Goal: Find specific page/section: Find specific page/section

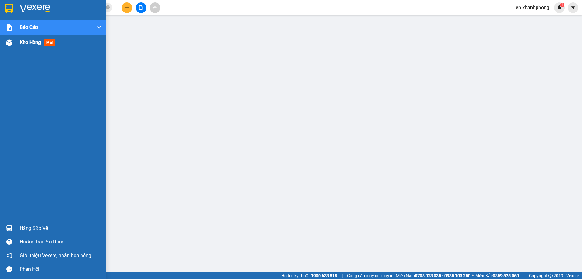
click at [34, 46] on div "Kho hàng mới" at bounding box center [61, 42] width 82 height 15
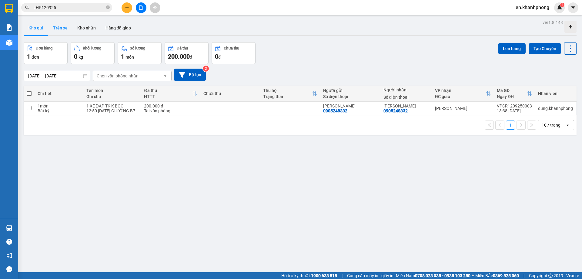
click at [64, 25] on button "Trên xe" at bounding box center [60, 28] width 24 height 15
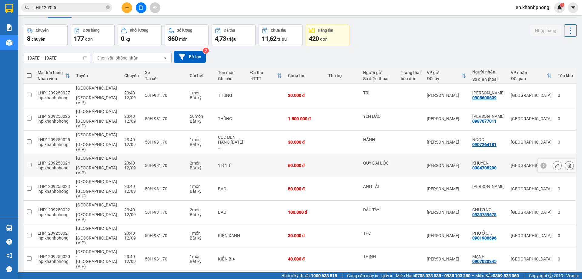
scroll to position [28, 0]
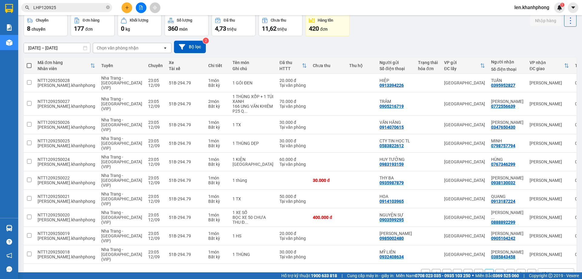
click at [517, 269] on button at bounding box center [521, 273] width 9 height 9
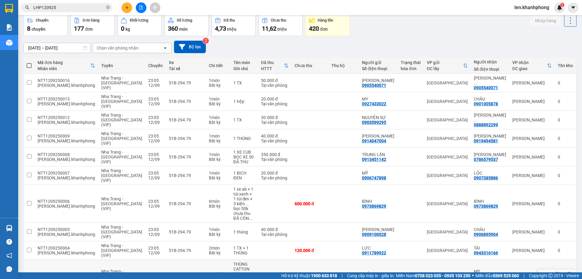
click at [516, 260] on td "[PERSON_NAME]" at bounding box center [531, 276] width 45 height 33
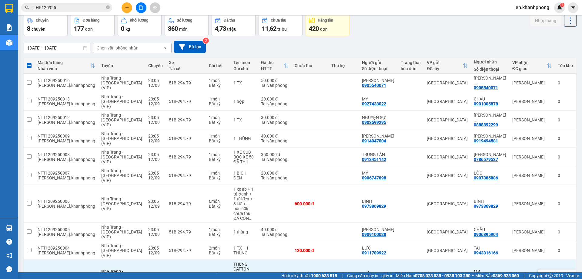
click at [334, 260] on td at bounding box center [343, 276] width 31 height 33
checkbox input "false"
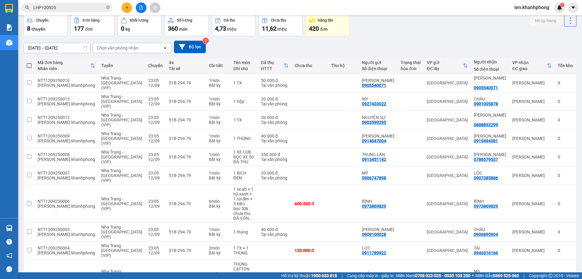
click at [59, 8] on input "LHP120925" at bounding box center [69, 7] width 72 height 7
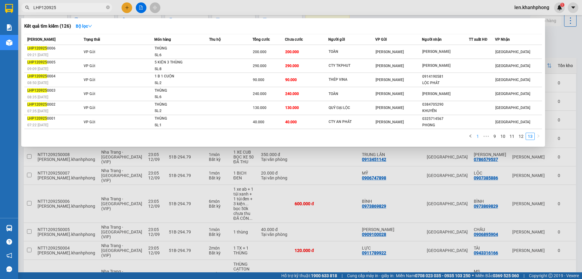
click at [479, 139] on link "1" at bounding box center [478, 136] width 7 height 7
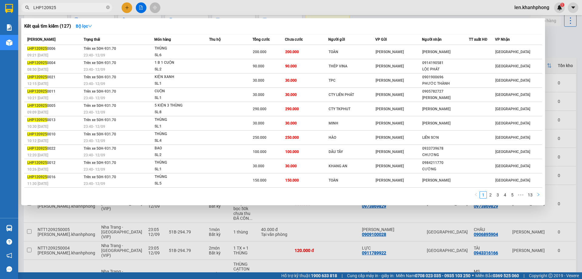
click at [539, 196] on icon "right" at bounding box center [539, 195] width 4 height 4
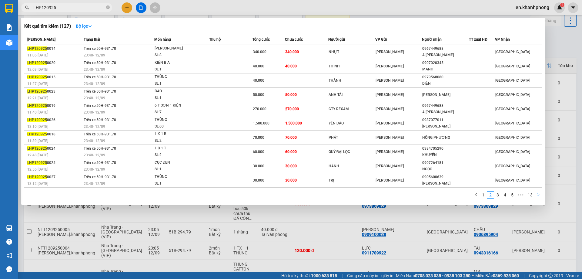
click at [539, 196] on icon "right" at bounding box center [539, 195] width 4 height 4
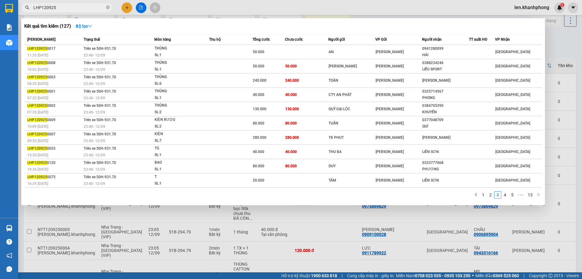
click at [539, 196] on icon "right" at bounding box center [539, 195] width 4 height 4
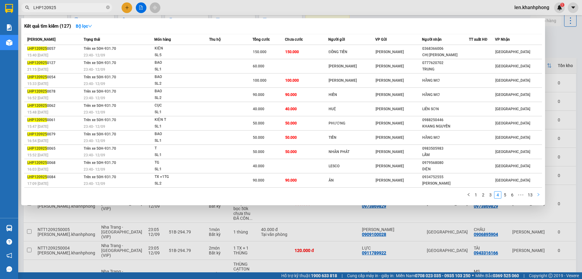
click at [539, 196] on icon "right" at bounding box center [539, 195] width 4 height 4
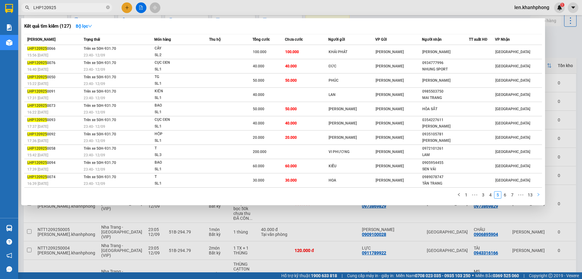
click at [539, 196] on icon "right" at bounding box center [539, 195] width 4 height 4
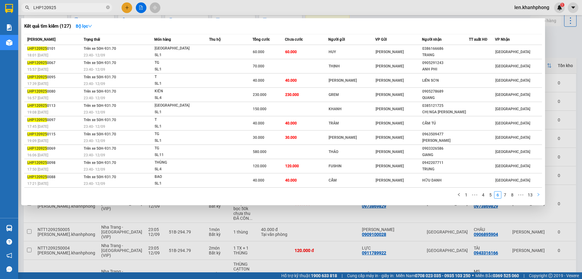
click at [539, 196] on icon "right" at bounding box center [539, 195] width 4 height 4
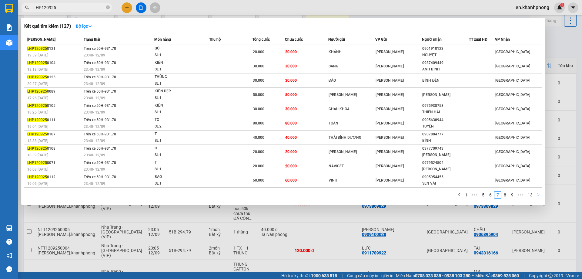
click at [539, 196] on icon "right" at bounding box center [539, 195] width 4 height 4
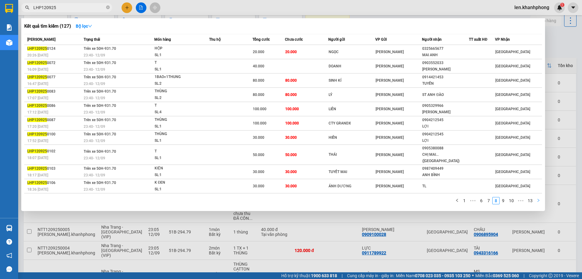
click at [539, 198] on icon "right" at bounding box center [539, 200] width 4 height 4
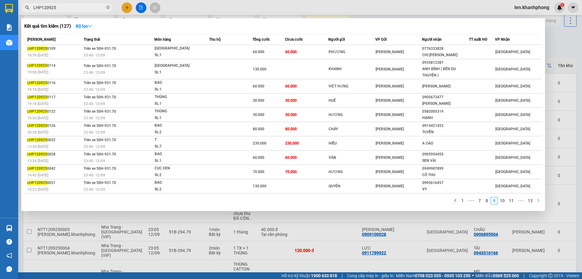
click at [540, 199] on icon "right" at bounding box center [539, 200] width 4 height 4
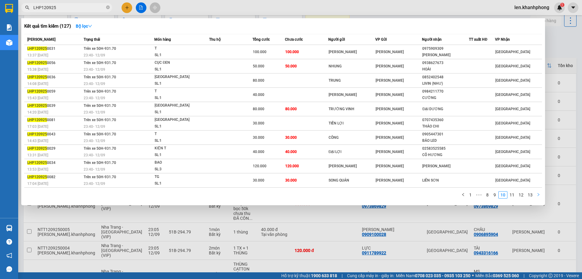
click at [540, 199] on div "1 ••• 8 9 10 11 12 13" at bounding box center [283, 196] width 518 height 11
click at [538, 195] on icon "right" at bounding box center [539, 195] width 4 height 4
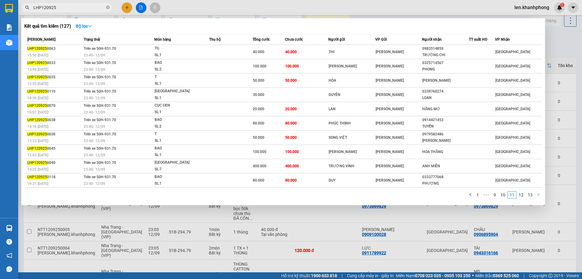
click at [538, 195] on icon "right" at bounding box center [539, 195] width 4 height 4
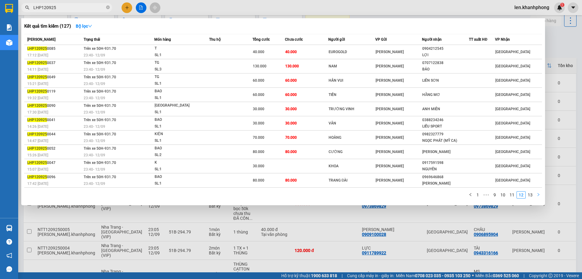
click at [538, 195] on icon "right" at bounding box center [539, 195] width 4 height 4
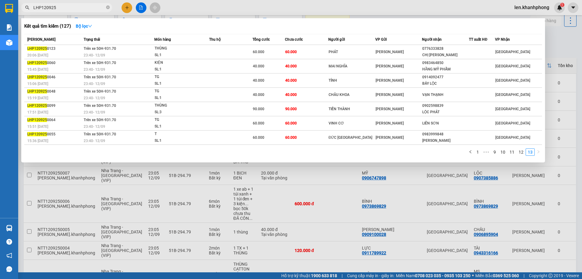
drag, startPoint x: 41, startPoint y: 6, endPoint x: 30, endPoint y: 10, distance: 11.5
click at [30, 10] on span "LHP120925" at bounding box center [66, 7] width 91 height 9
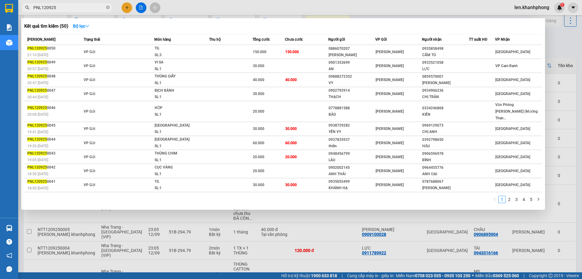
type input "PNL120925"
click at [537, 197] on icon "right" at bounding box center [539, 199] width 4 height 4
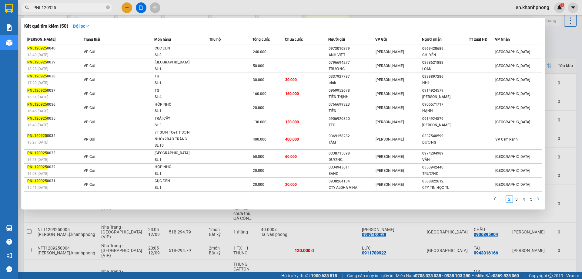
click at [538, 197] on icon "right" at bounding box center [539, 199] width 4 height 4
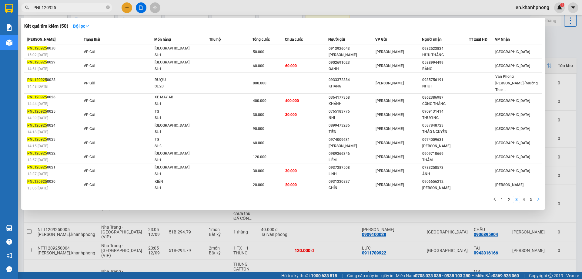
click at [538, 197] on div "1 2 3 4 5" at bounding box center [283, 201] width 518 height 11
click at [538, 197] on icon "right" at bounding box center [539, 199] width 4 height 4
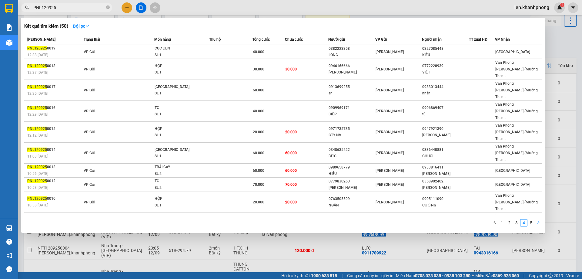
click at [538, 220] on icon "right" at bounding box center [539, 222] width 4 height 4
